Goal: Information Seeking & Learning: Compare options

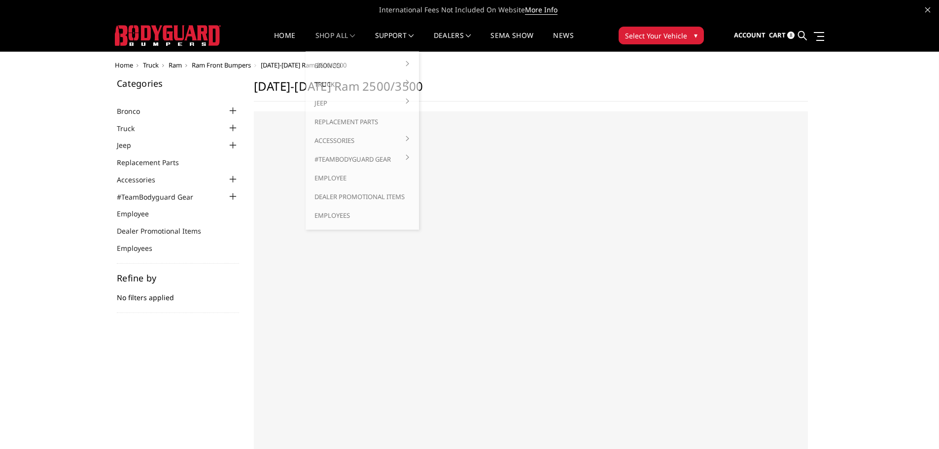
select select "US"
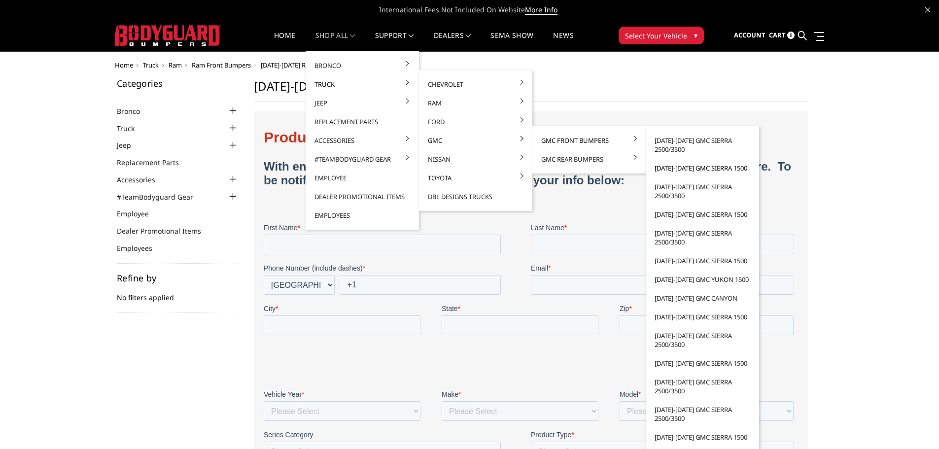
click at [676, 169] on link "[DATE]-[DATE] GMC Sierra 1500" at bounding box center [702, 168] width 105 height 19
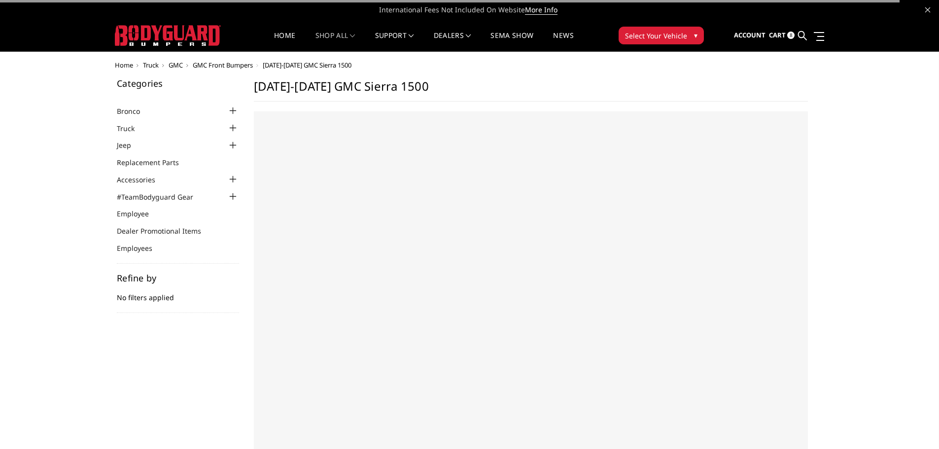
select select "US"
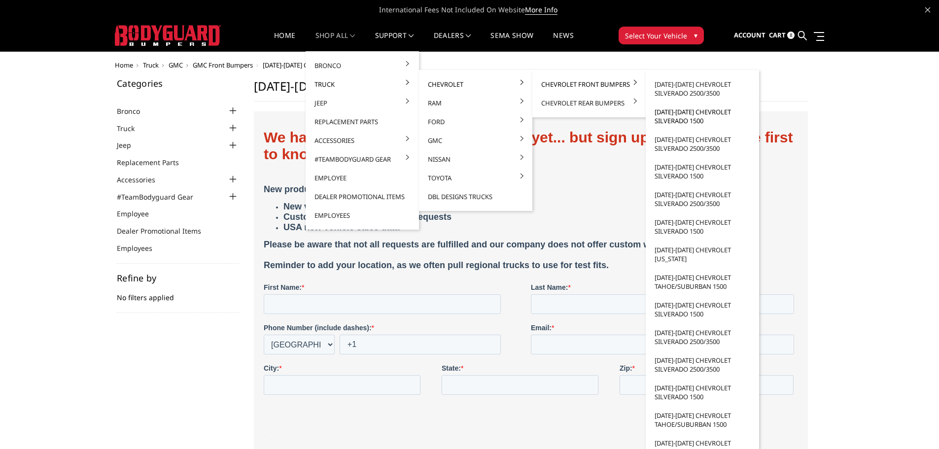
click at [682, 117] on link "[DATE]-[DATE] Chevrolet Silverado 1500" at bounding box center [702, 117] width 105 height 28
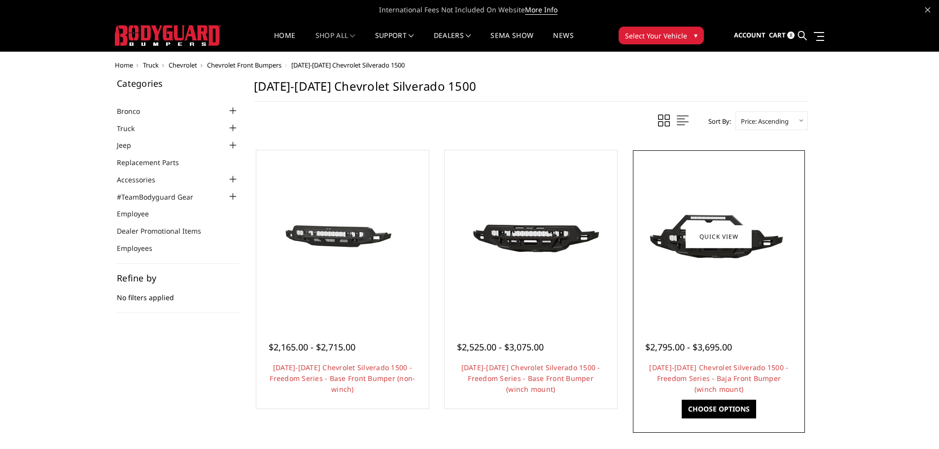
click at [736, 308] on div at bounding box center [719, 237] width 168 height 168
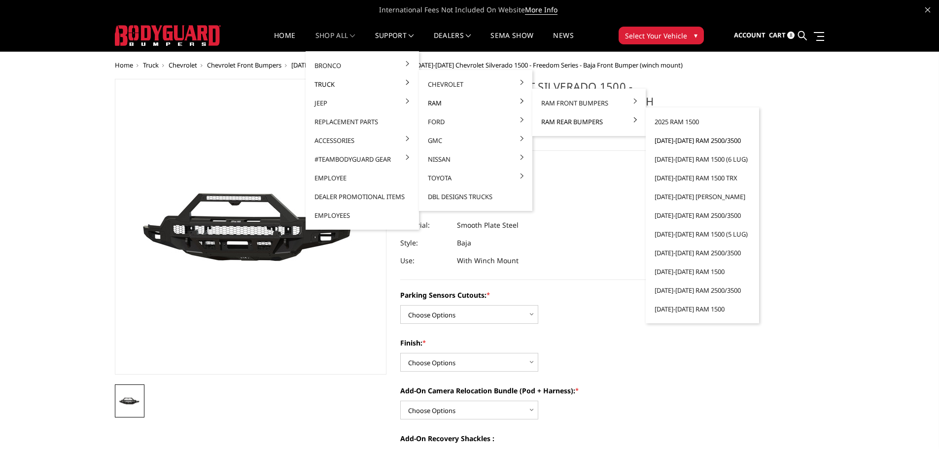
click at [677, 141] on link "[DATE]-[DATE] Ram 2500/3500" at bounding box center [702, 140] width 105 height 19
